Goal: Information Seeking & Learning: Learn about a topic

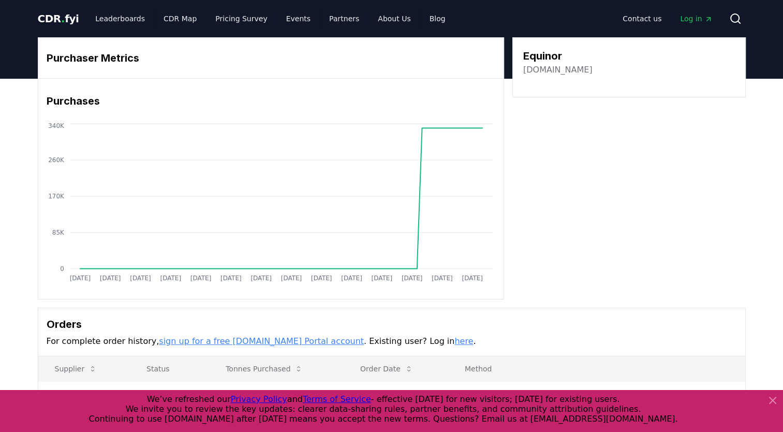
click at [553, 68] on link "equinor.com" at bounding box center [557, 70] width 69 height 12
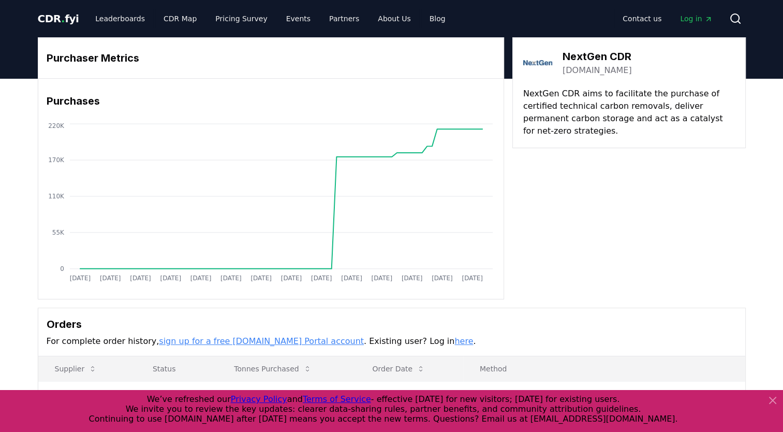
click at [585, 69] on link "[DOMAIN_NAME]" at bounding box center [597, 70] width 69 height 12
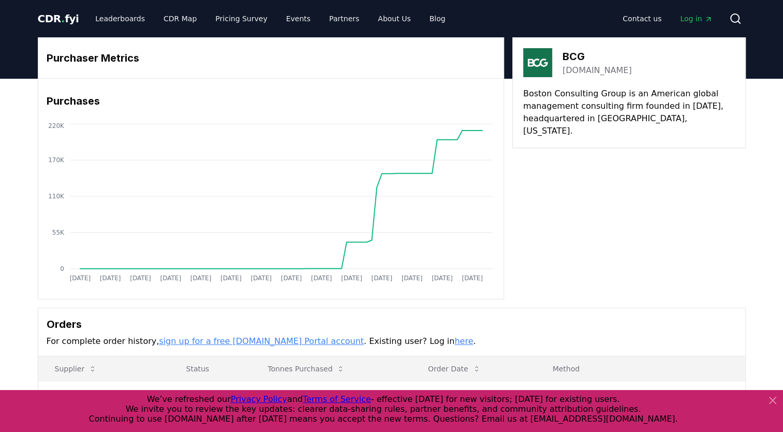
click at [579, 71] on link "[DOMAIN_NAME]" at bounding box center [597, 70] width 69 height 12
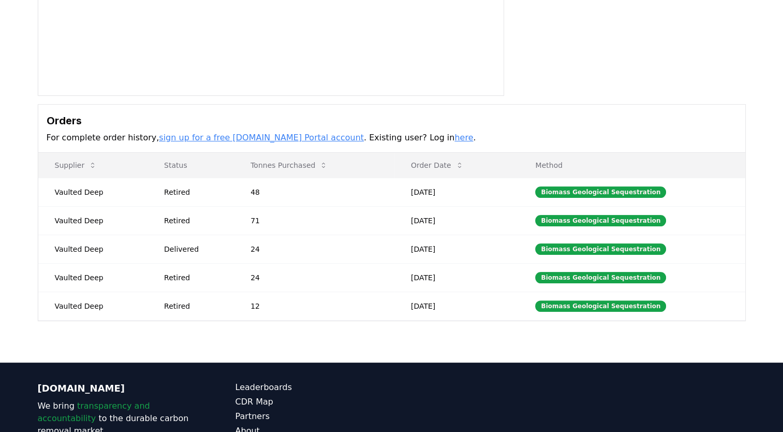
scroll to position [207, 0]
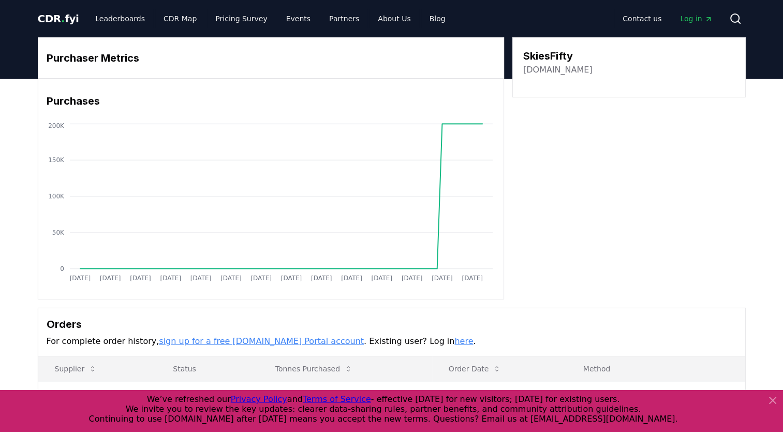
click at [554, 69] on link "[DOMAIN_NAME]" at bounding box center [557, 70] width 69 height 12
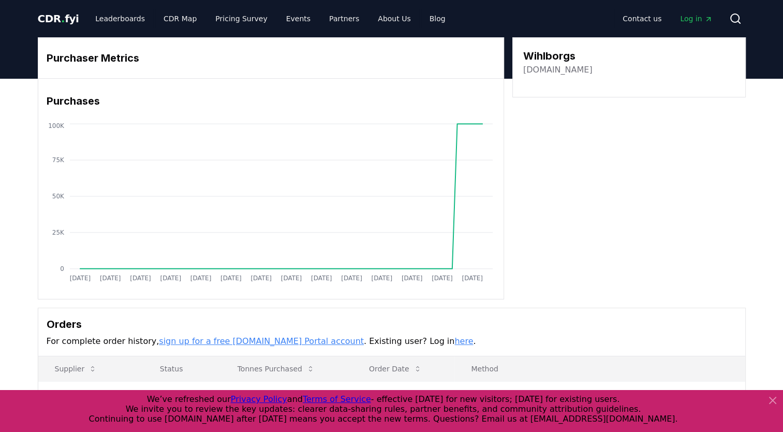
click at [547, 68] on link "wihlborgs.se" at bounding box center [557, 70] width 69 height 12
